Goal: Task Accomplishment & Management: Manage account settings

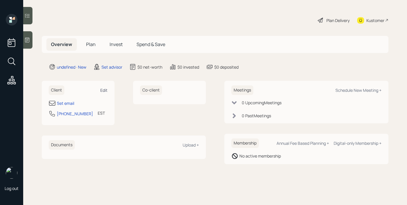
click at [106, 89] on div "Edit" at bounding box center [103, 90] width 7 height 6
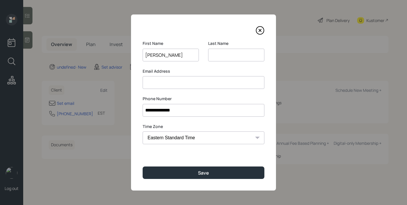
type input "[PERSON_NAME]"
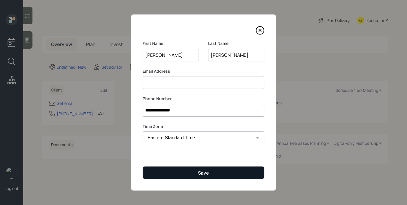
type input "[PERSON_NAME]"
click at [246, 169] on button "Save" at bounding box center [204, 173] width 122 height 12
